Goal: Information Seeking & Learning: Learn about a topic

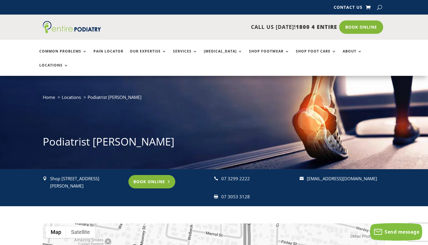
click at [159, 175] on link "Book Online" at bounding box center [151, 181] width 47 height 13
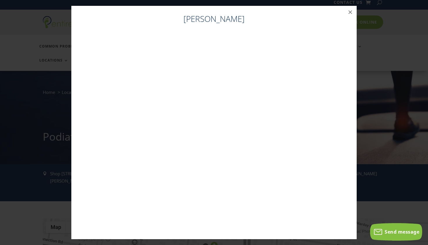
scroll to position [6, 0]
click at [351, 14] on button "×" at bounding box center [350, 12] width 13 height 13
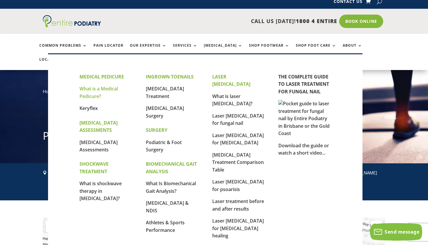
click at [98, 88] on link "What is a Medical Pedicure?" at bounding box center [98, 92] width 38 height 14
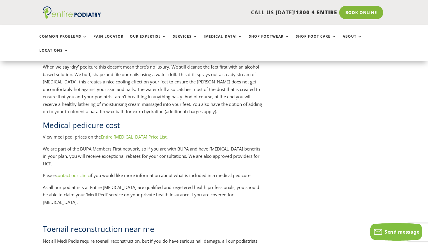
scroll to position [677, 0]
click at [134, 133] on link "Entire Podiatry Price List" at bounding box center [134, 136] width 66 height 6
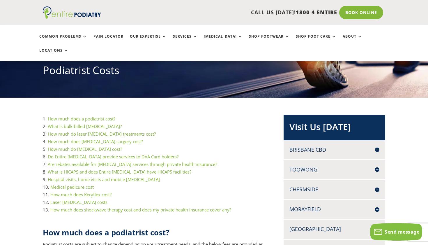
scroll to position [74, 0]
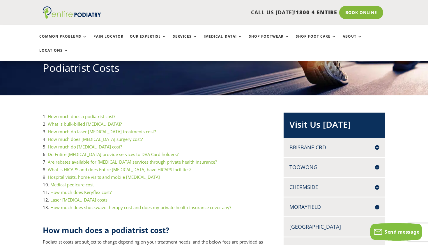
click at [75, 181] on link "Medical pedicure cost" at bounding box center [71, 184] width 43 height 6
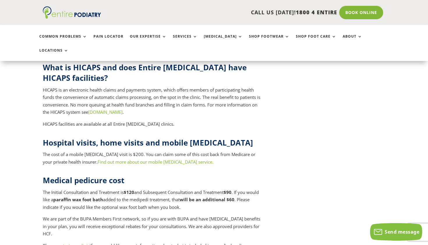
scroll to position [2344, 0]
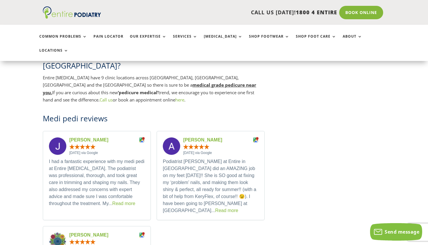
scroll to position [963, 0]
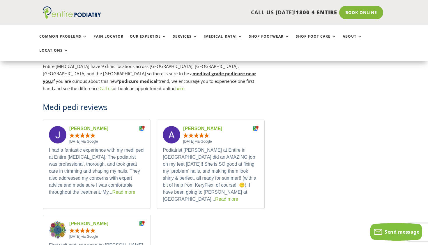
click at [112, 189] on link "Read more" at bounding box center [123, 191] width 23 height 5
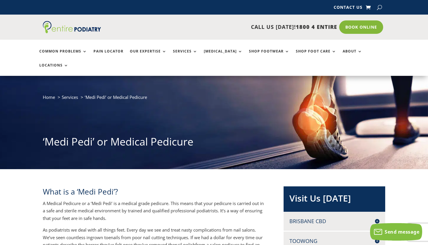
scroll to position [0, 0]
